Goal: Check status: Check status

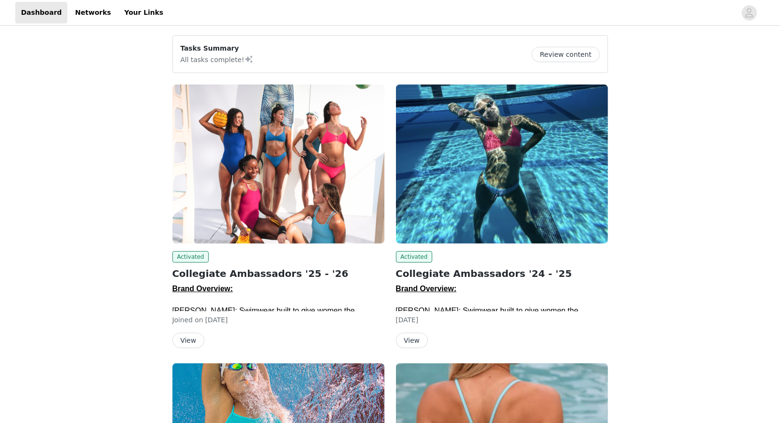
click at [268, 206] on img at bounding box center [279, 164] width 212 height 159
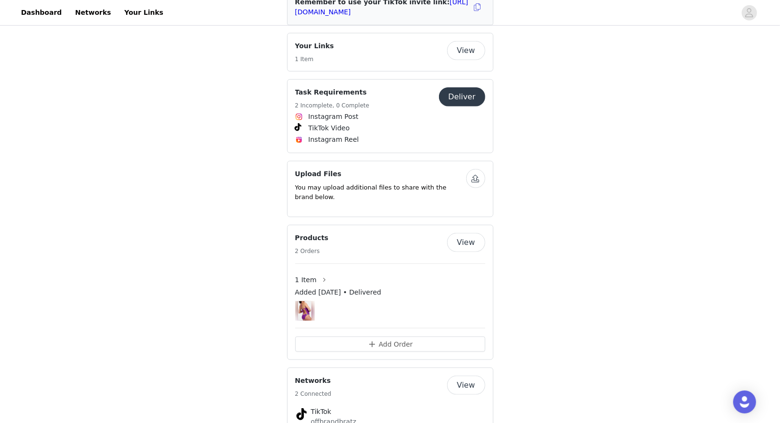
scroll to position [638, 0]
click at [307, 302] on img at bounding box center [304, 312] width 13 height 20
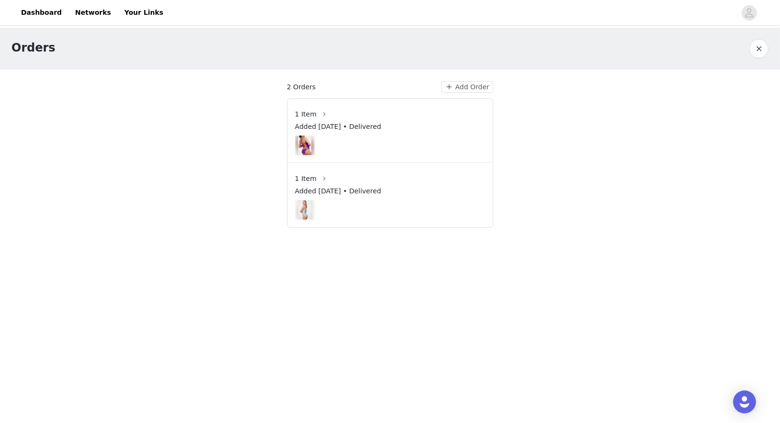
click at [305, 143] on img at bounding box center [304, 146] width 13 height 20
click at [306, 133] on div "Added [DATE] • Delivered" at bounding box center [390, 129] width 190 height 14
click at [317, 119] on button "button" at bounding box center [324, 114] width 15 height 15
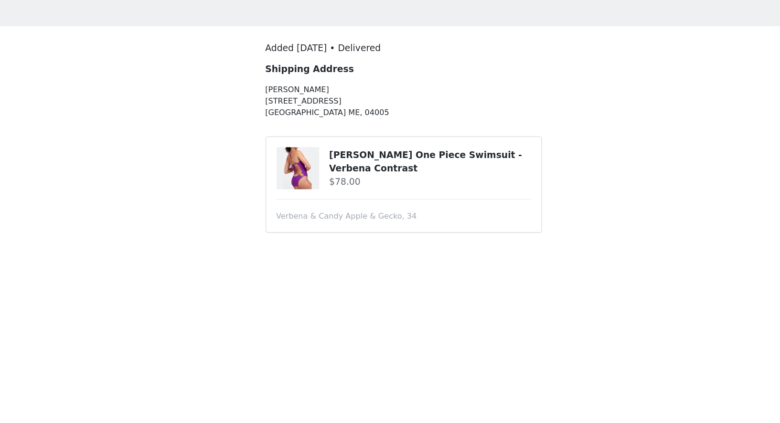
click at [549, 153] on div "1 Item Added [DATE] • Delivered Shipping Address [PERSON_NAME] [STREET_ADDRESS]…" at bounding box center [390, 136] width 780 height 217
